Goal: Use online tool/utility: Utilize a website feature to perform a specific function

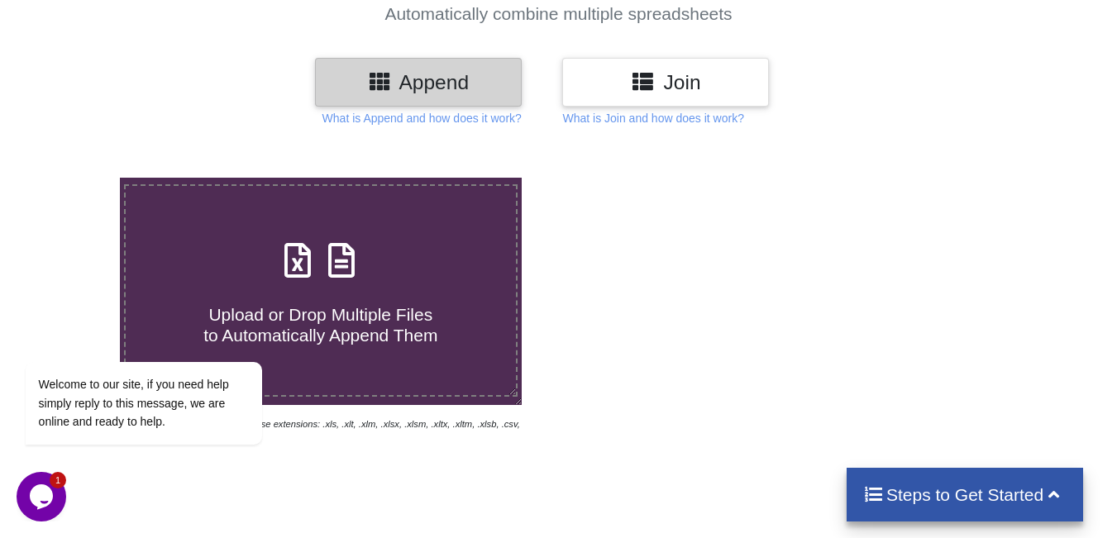
scroll to position [331, 0]
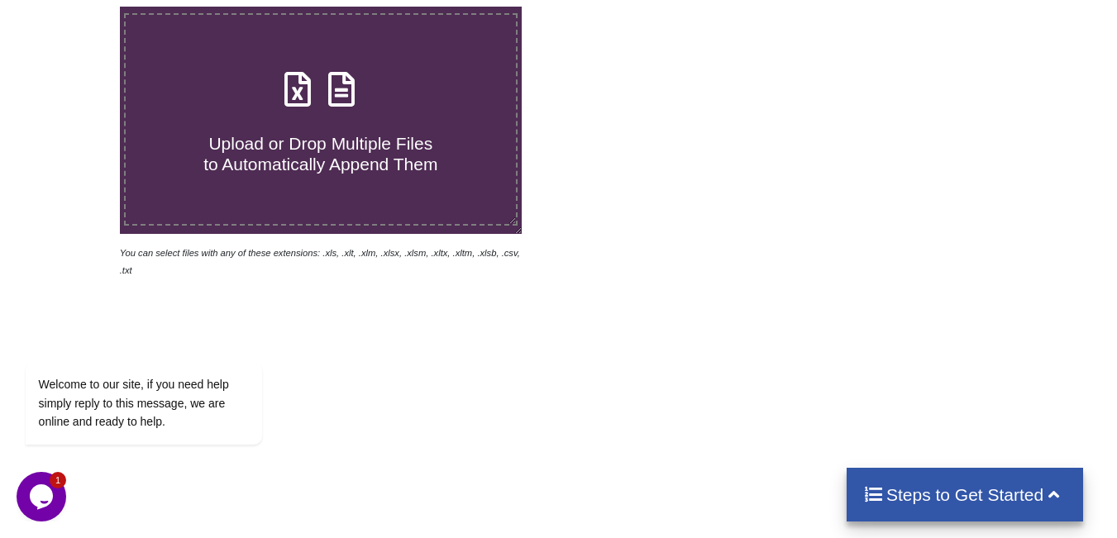
click at [330, 64] on icon at bounding box center [341, 81] width 41 height 35
click at [74, 7] on input "Upload or Drop Multiple Files to Automatically Append Them" at bounding box center [74, 7] width 0 height 0
type input "C:\fakepath\mv-report-[DATE]-[DATE] (71).csv"
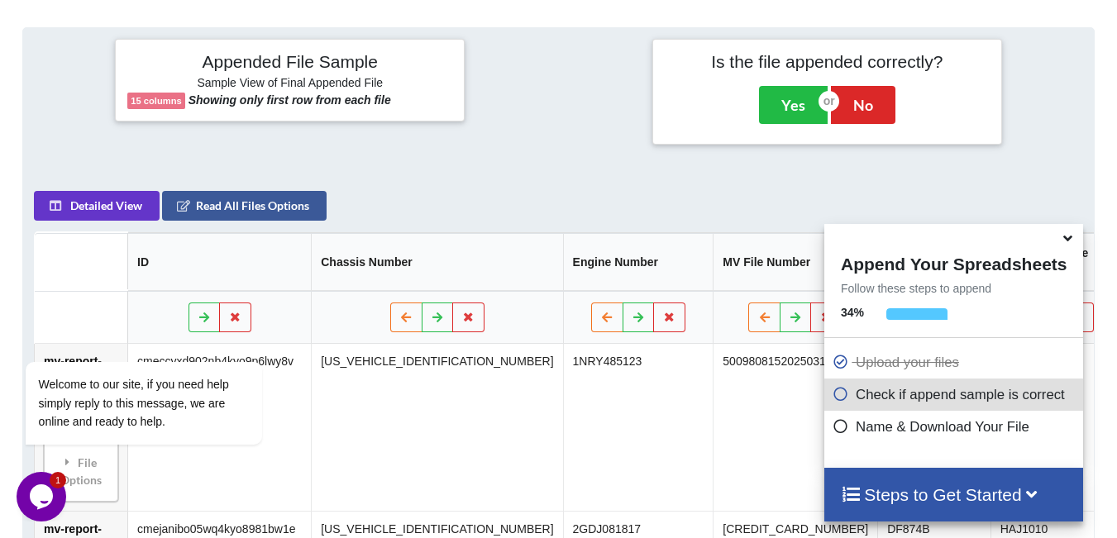
scroll to position [643, 0]
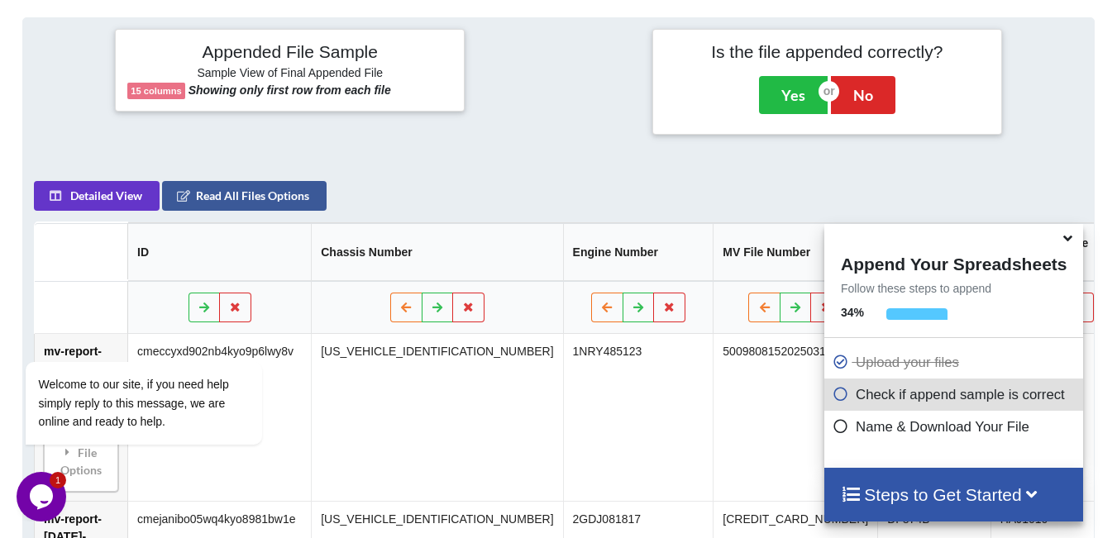
click at [1064, 238] on icon at bounding box center [1067, 235] width 17 height 15
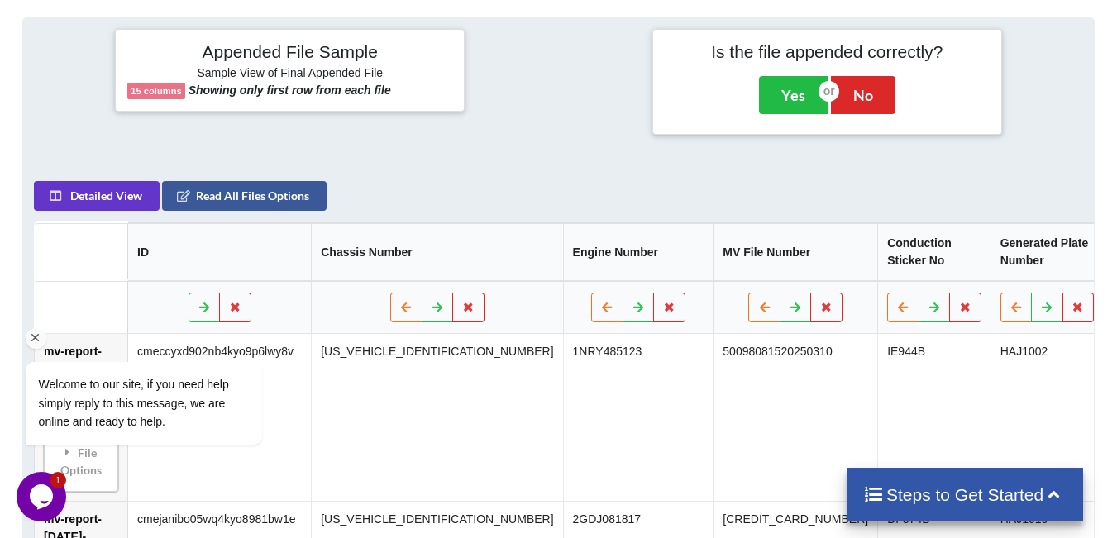
click at [232, 298] on div "Welcome to our site, if you need help simply reply to this message, we are onli…" at bounding box center [166, 334] width 298 height 251
click at [238, 302] on div "Welcome to our site, if you need help simply reply to this message, we are onli…" at bounding box center [166, 334] width 298 height 251
click at [235, 303] on div "Welcome to our site, if you need help simply reply to this message, we are onli…" at bounding box center [166, 334] width 298 height 251
click at [233, 298] on div "Welcome to our site, if you need help simply reply to this message, we are onli…" at bounding box center [166, 334] width 298 height 251
click at [244, 289] on div "Welcome to our site, if you need help simply reply to this message, we are onli…" at bounding box center [166, 334] width 298 height 251
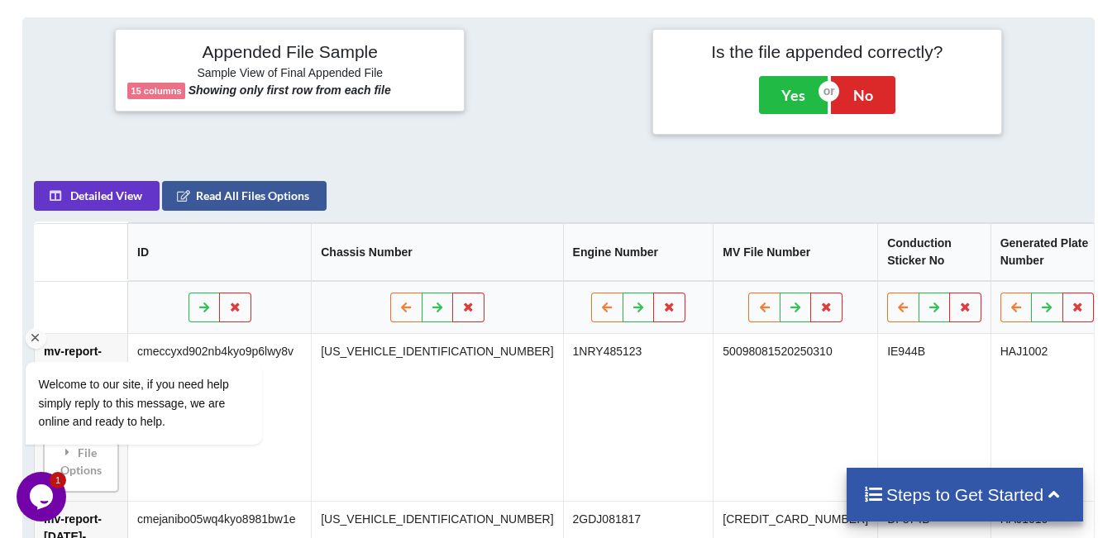
click at [27, 339] on div "Chat attention grabber" at bounding box center [36, 338] width 21 height 21
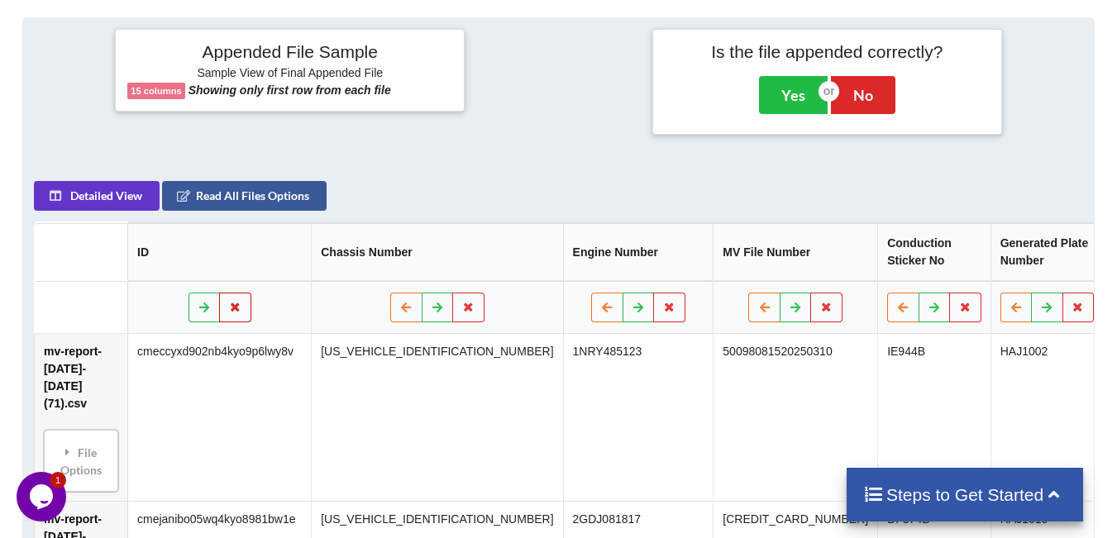
click at [241, 298] on button at bounding box center [235, 308] width 32 height 30
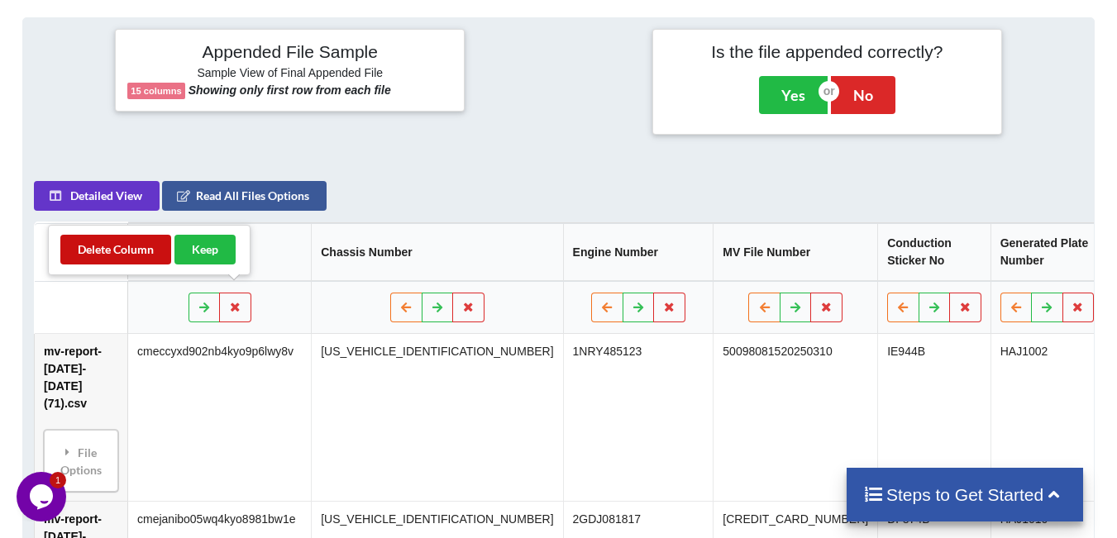
click at [146, 255] on button "Delete Column" at bounding box center [115, 250] width 111 height 30
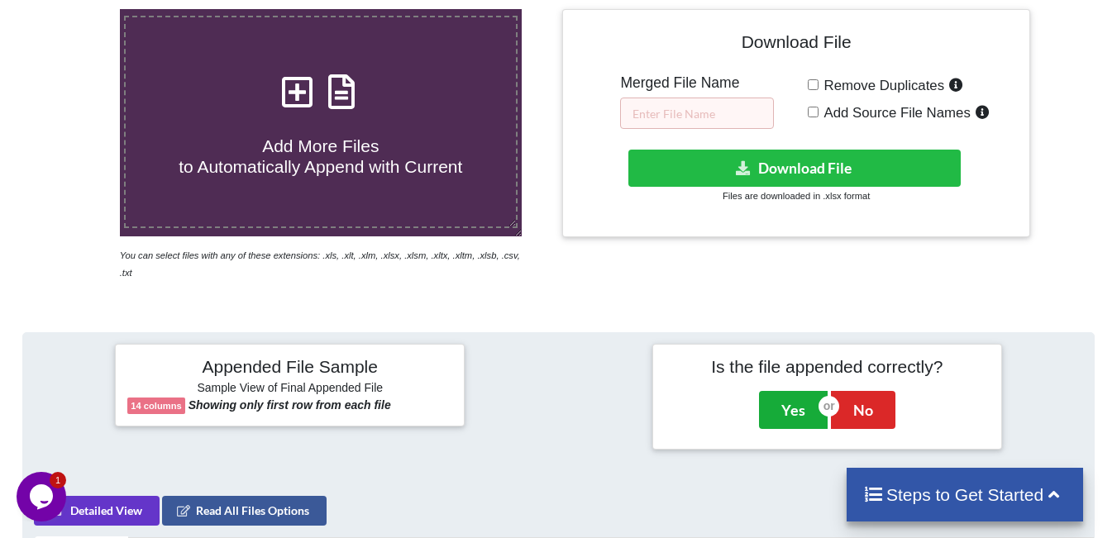
scroll to position [248, 0]
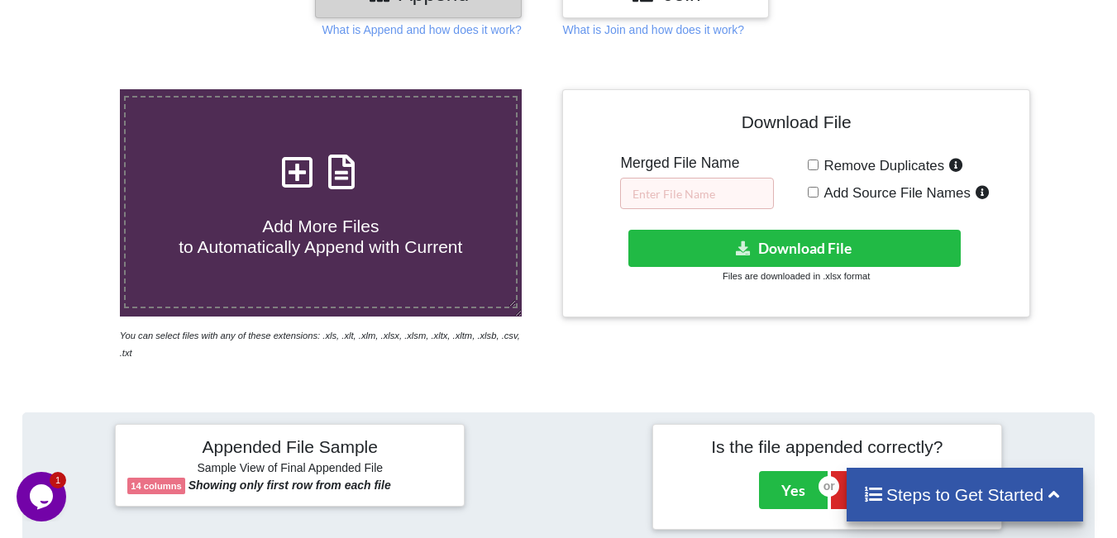
click at [818, 167] on span "Remove Duplicates" at bounding box center [881, 166] width 126 height 16
click at [818, 167] on input "Remove Duplicates" at bounding box center [813, 165] width 11 height 11
checkbox input "true"
click at [696, 200] on input "text" at bounding box center [697, 193] width 154 height 31
type input "1"
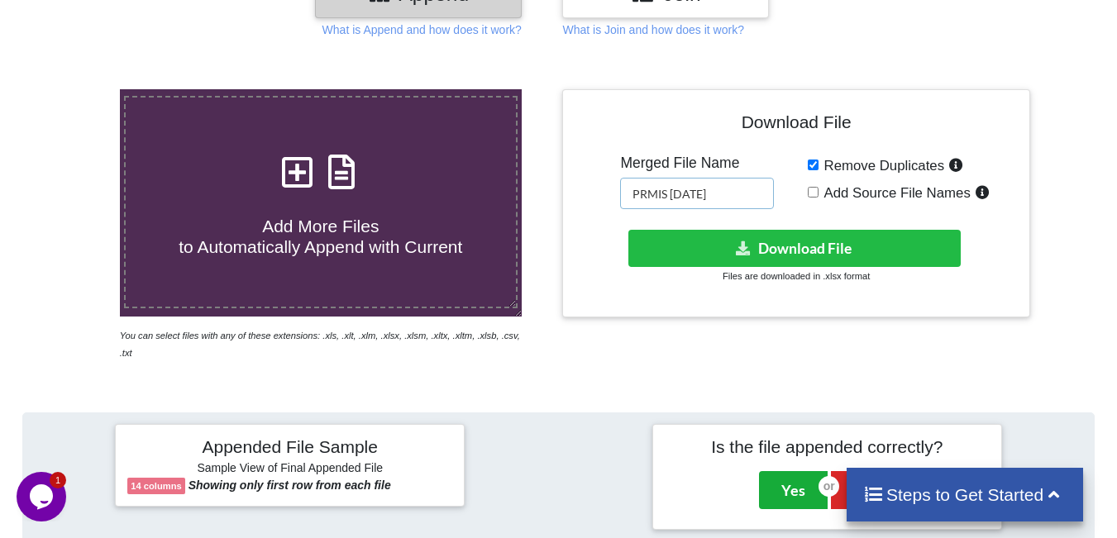
type input "PRMIS [DATE]"
click at [783, 482] on button "Yes" at bounding box center [793, 490] width 69 height 38
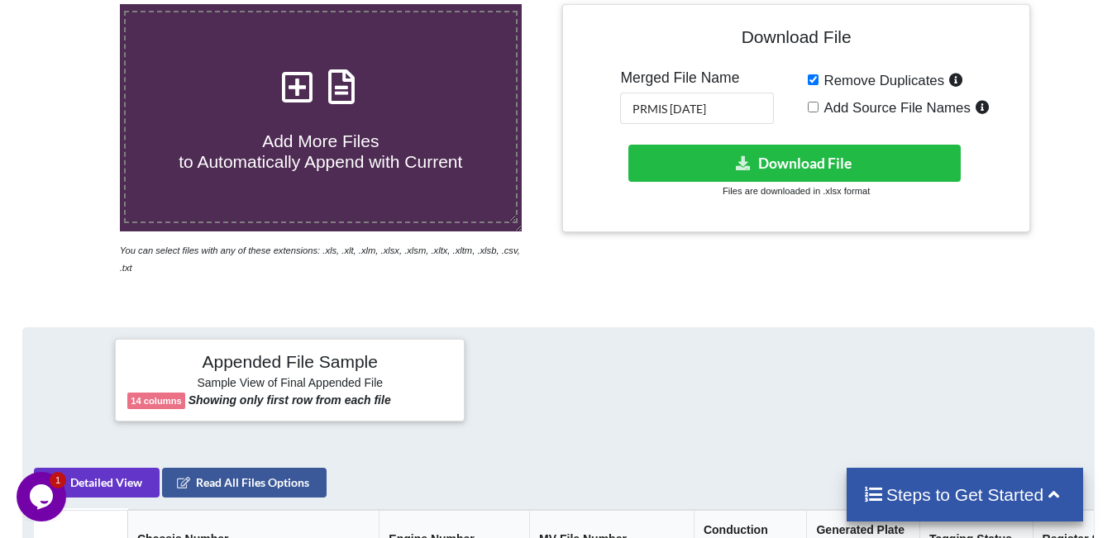
scroll to position [337, 0]
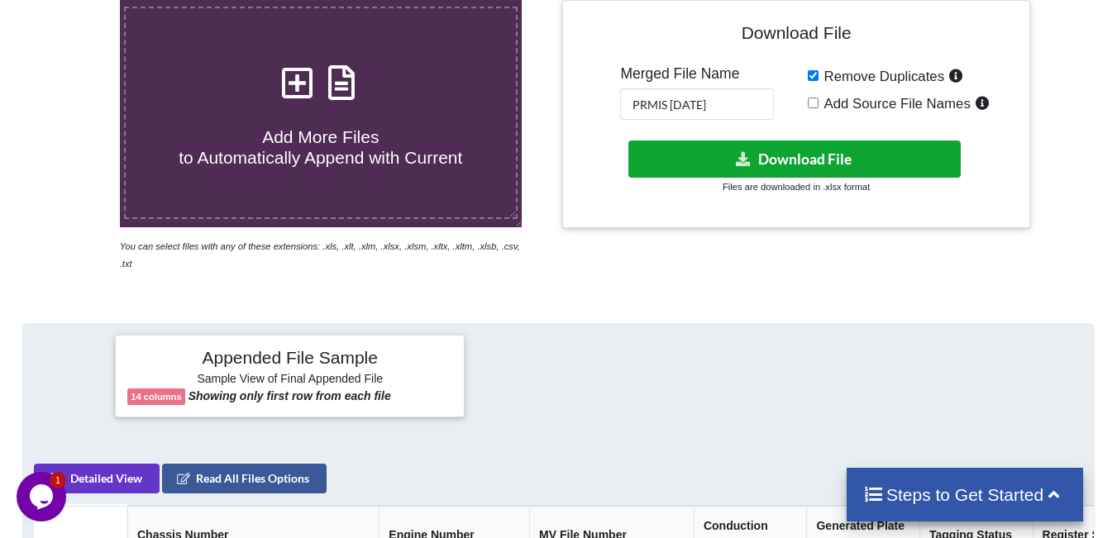
click at [779, 154] on button "Download File" at bounding box center [794, 159] width 332 height 37
